Goal: Information Seeking & Learning: Learn about a topic

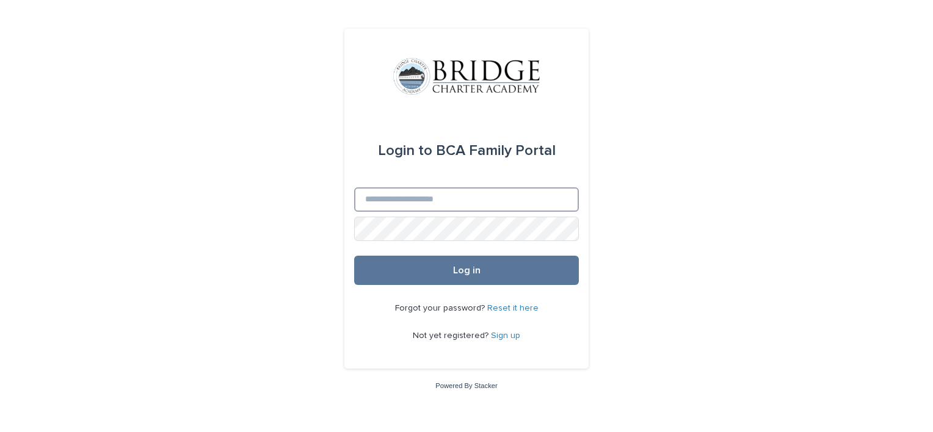
click at [420, 196] on input "Email" at bounding box center [466, 199] width 225 height 24
type input "**********"
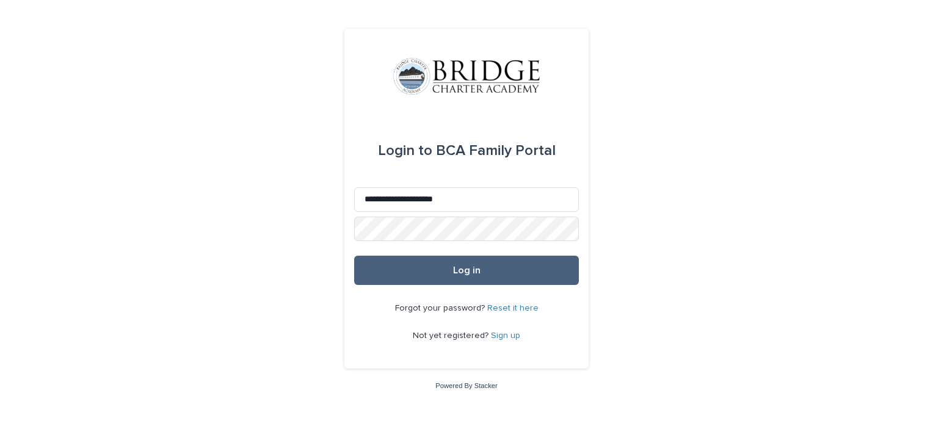
click at [442, 270] on button "Log in" at bounding box center [466, 270] width 225 height 29
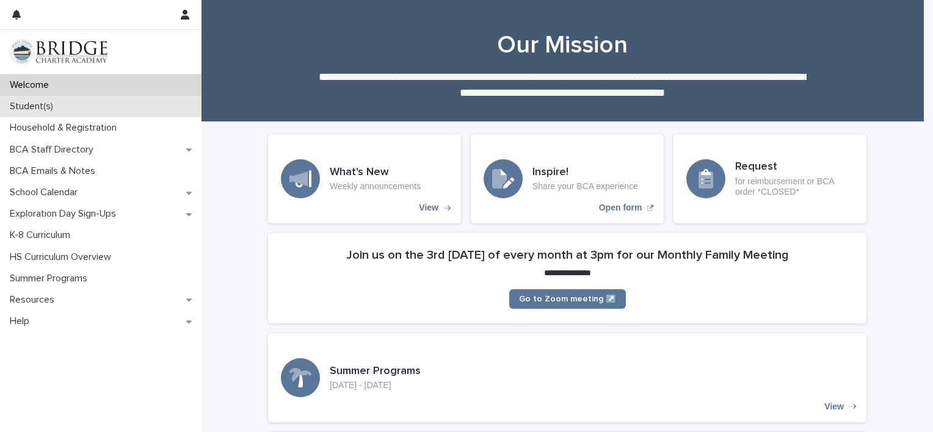
click at [114, 107] on div "Student(s)" at bounding box center [100, 106] width 201 height 21
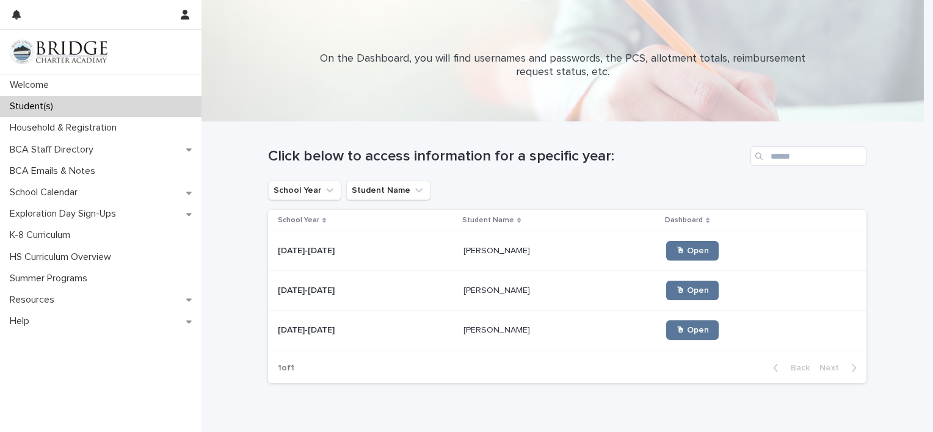
click at [463, 287] on p "[PERSON_NAME]" at bounding box center [497, 289] width 69 height 13
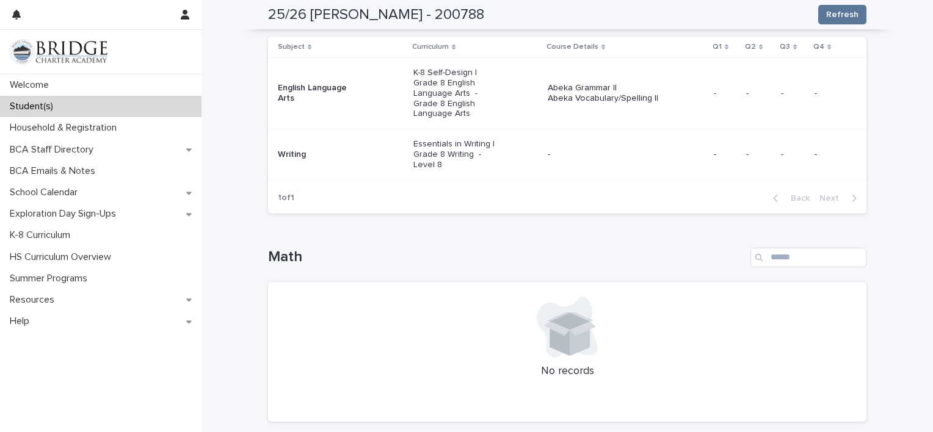
scroll to position [246, 0]
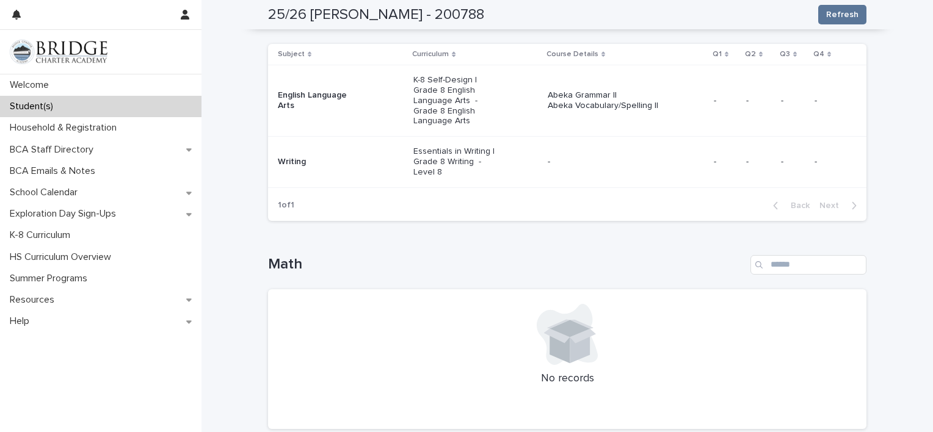
click at [122, 106] on div "Student(s)" at bounding box center [100, 106] width 201 height 21
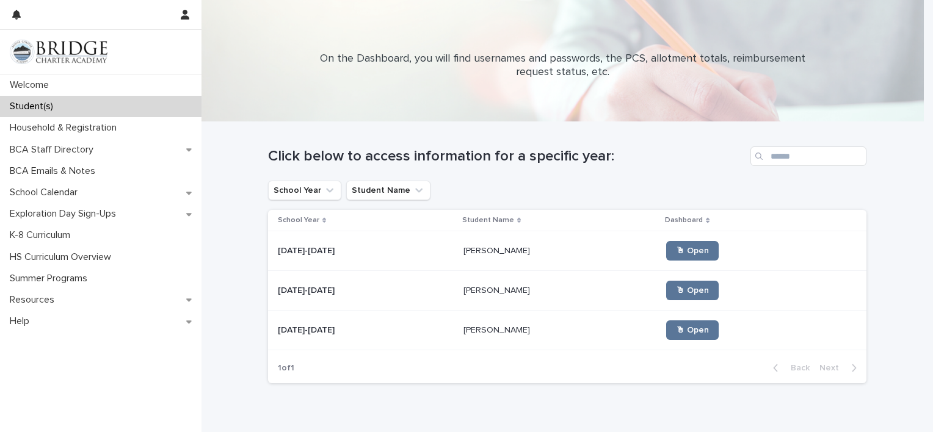
click at [463, 252] on p "[PERSON_NAME]" at bounding box center [497, 250] width 69 height 13
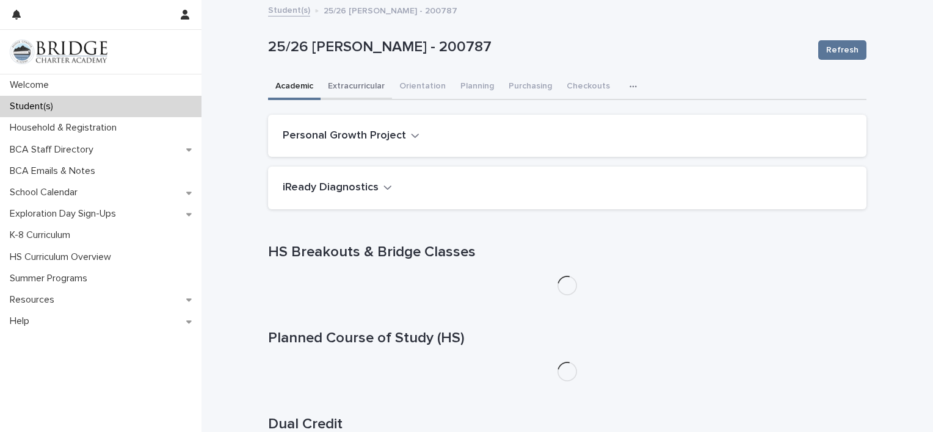
click at [343, 86] on button "Extracurricular" at bounding box center [356, 87] width 71 height 26
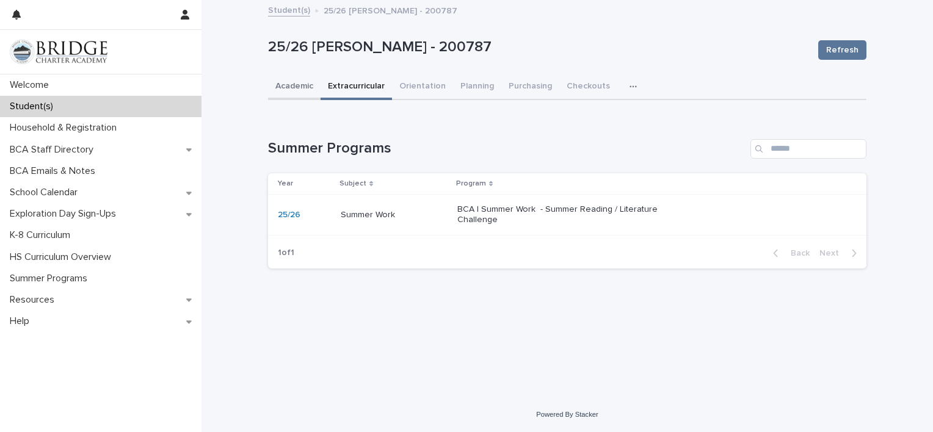
click at [303, 84] on button "Academic" at bounding box center [294, 87] width 53 height 26
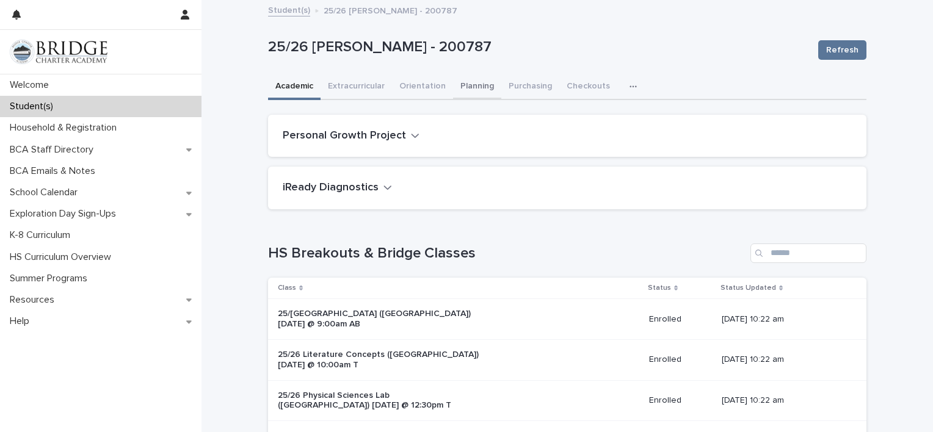
click at [460, 85] on button "Planning" at bounding box center [477, 87] width 48 height 26
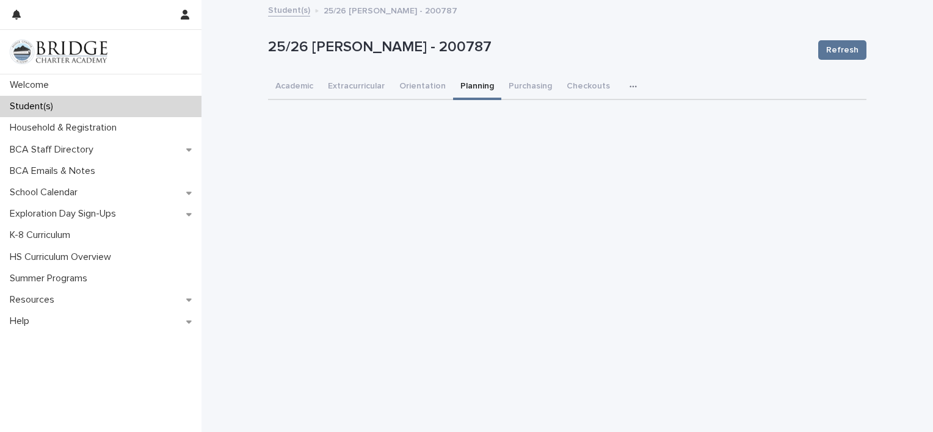
click at [105, 103] on div "Student(s)" at bounding box center [100, 106] width 201 height 21
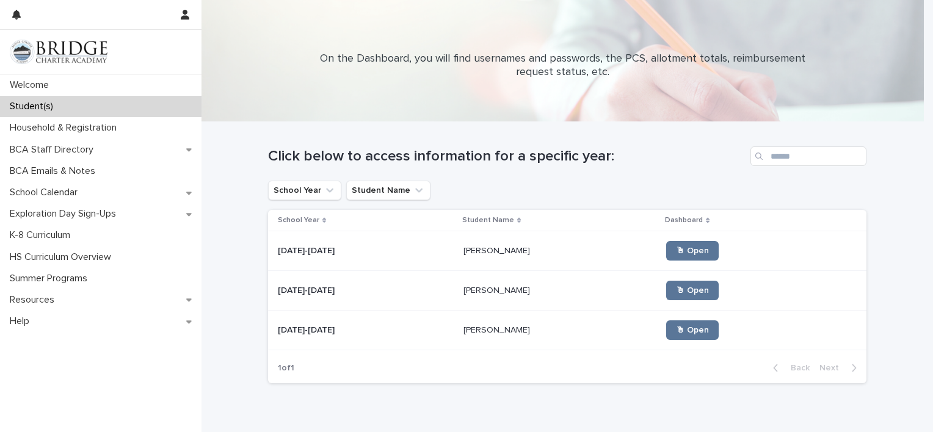
click at [479, 331] on p "[PERSON_NAME]" at bounding box center [497, 329] width 69 height 13
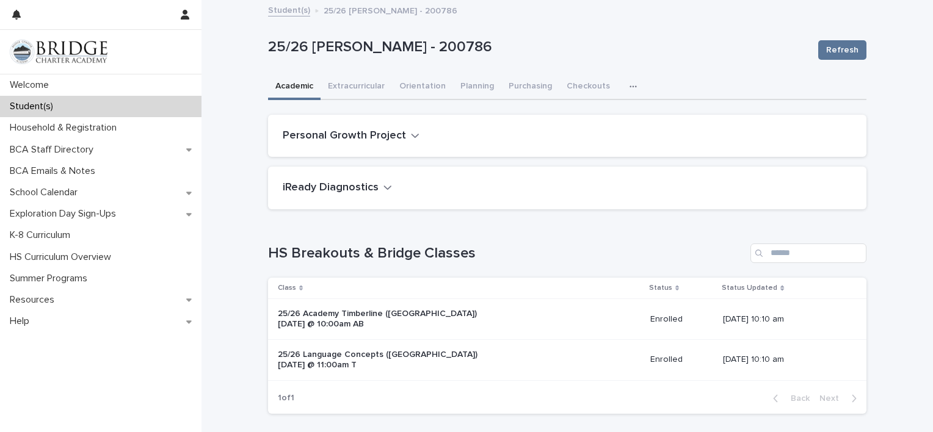
click at [279, 14] on link "Student(s)" at bounding box center [289, 9] width 42 height 14
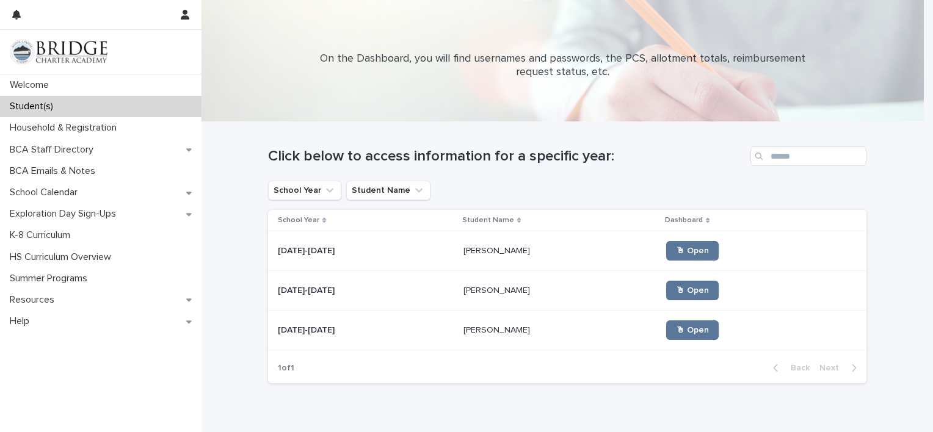
click at [463, 291] on p "[PERSON_NAME]" at bounding box center [497, 289] width 69 height 13
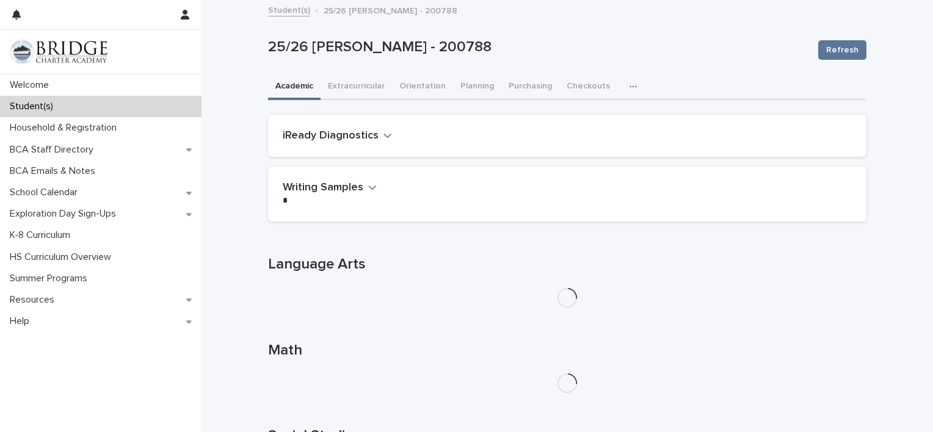
click at [630, 84] on icon "button" at bounding box center [633, 86] width 7 height 9
click at [579, 131] on button "General" at bounding box center [594, 137] width 81 height 18
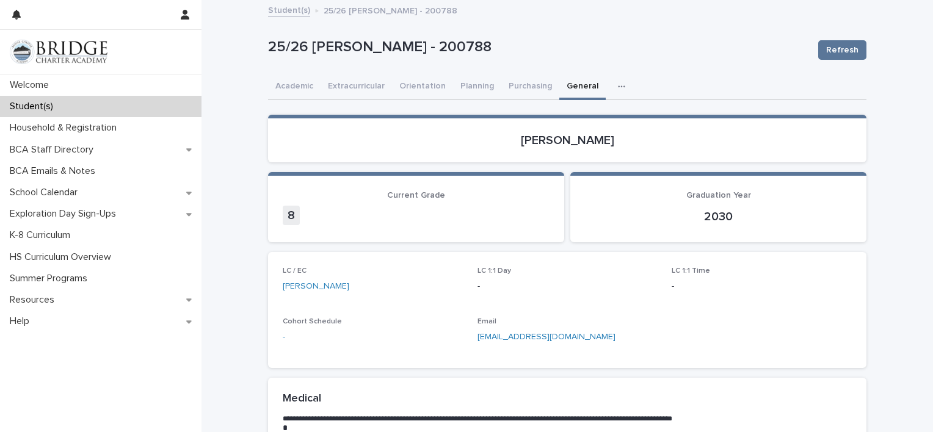
drag, startPoint x: 463, startPoint y: 335, endPoint x: 459, endPoint y: 353, distance: 18.1
click at [459, 353] on div "LC / EC [PERSON_NAME] LC 1:1 Day - LC 1:1 Time - Cohort Schedule - Email [EMAIL…" at bounding box center [567, 310] width 598 height 116
drag, startPoint x: 569, startPoint y: 335, endPoint x: 470, endPoint y: 341, distance: 99.8
click at [470, 341] on div "LC / EC [PERSON_NAME] LC 1:1 Day - LC 1:1 Time - Cohort Schedule - Email [EMAIL…" at bounding box center [567, 310] width 569 height 87
copy link "[EMAIL_ADDRESS][DOMAIN_NAME]"
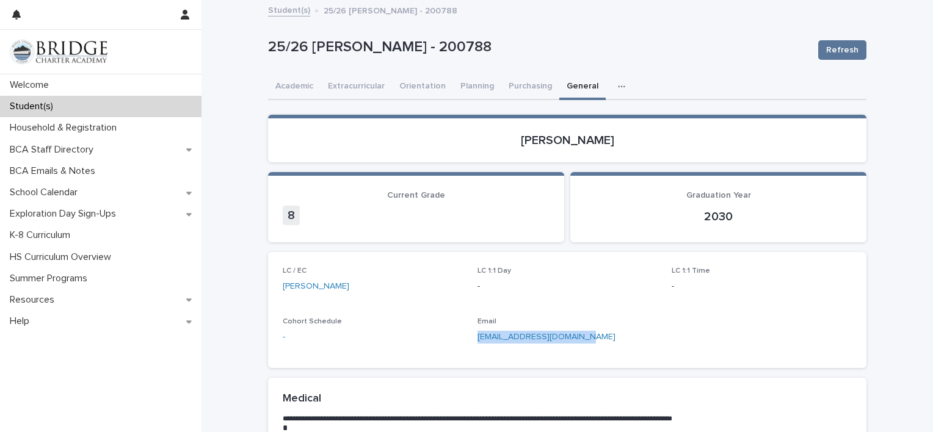
click at [84, 103] on div "Student(s)" at bounding box center [100, 106] width 201 height 21
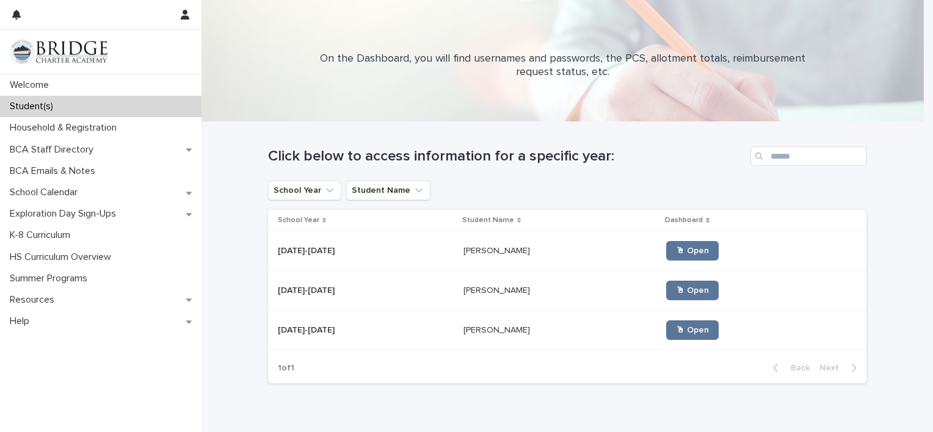
click at [463, 244] on p "[PERSON_NAME]" at bounding box center [497, 250] width 69 height 13
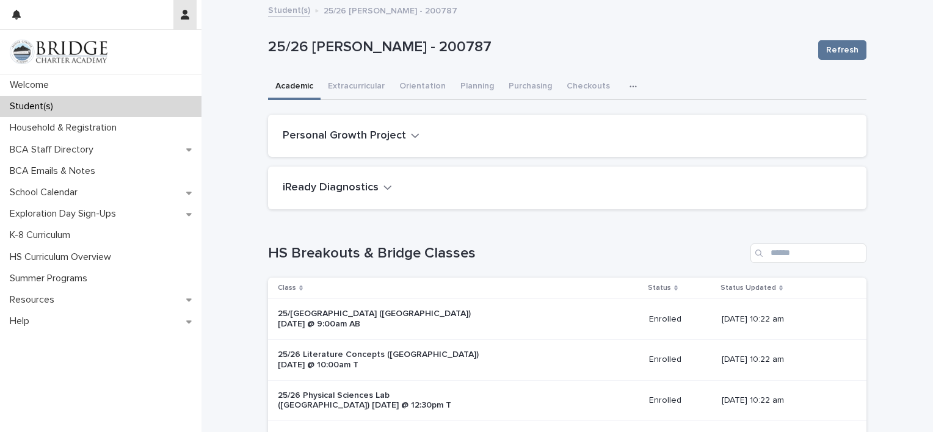
click at [187, 15] on icon "button" at bounding box center [185, 15] width 9 height 10
click at [131, 49] on p "Log Out" at bounding box center [149, 52] width 77 height 21
